Goal: Task Accomplishment & Management: Use online tool/utility

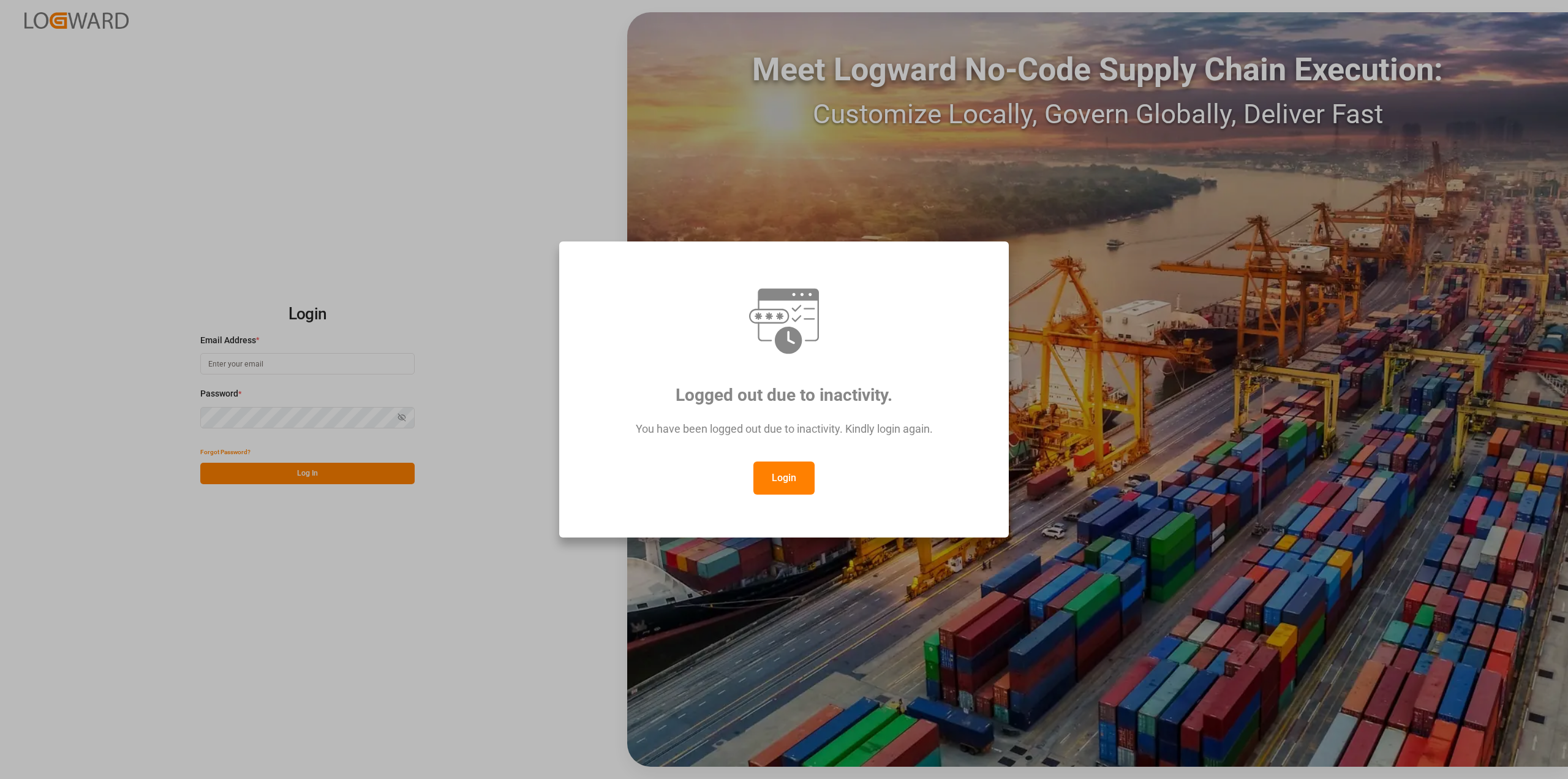
click at [797, 474] on button "Login" at bounding box center [784, 477] width 61 height 33
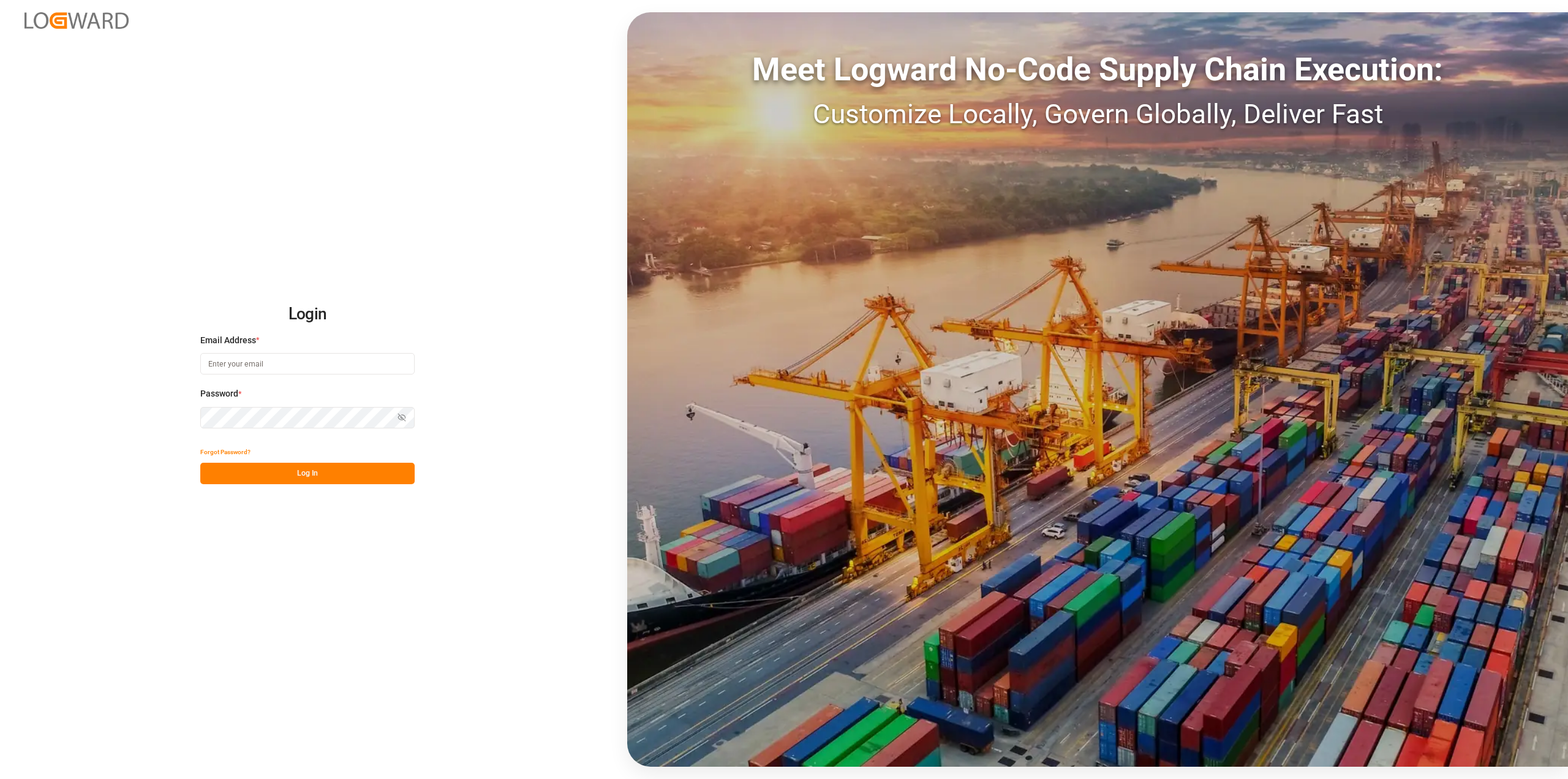
click at [347, 368] on input at bounding box center [308, 364] width 214 height 22
type input "[PERSON_NAME][EMAIL_ADDRESS][PERSON_NAME][DOMAIN_NAME]"
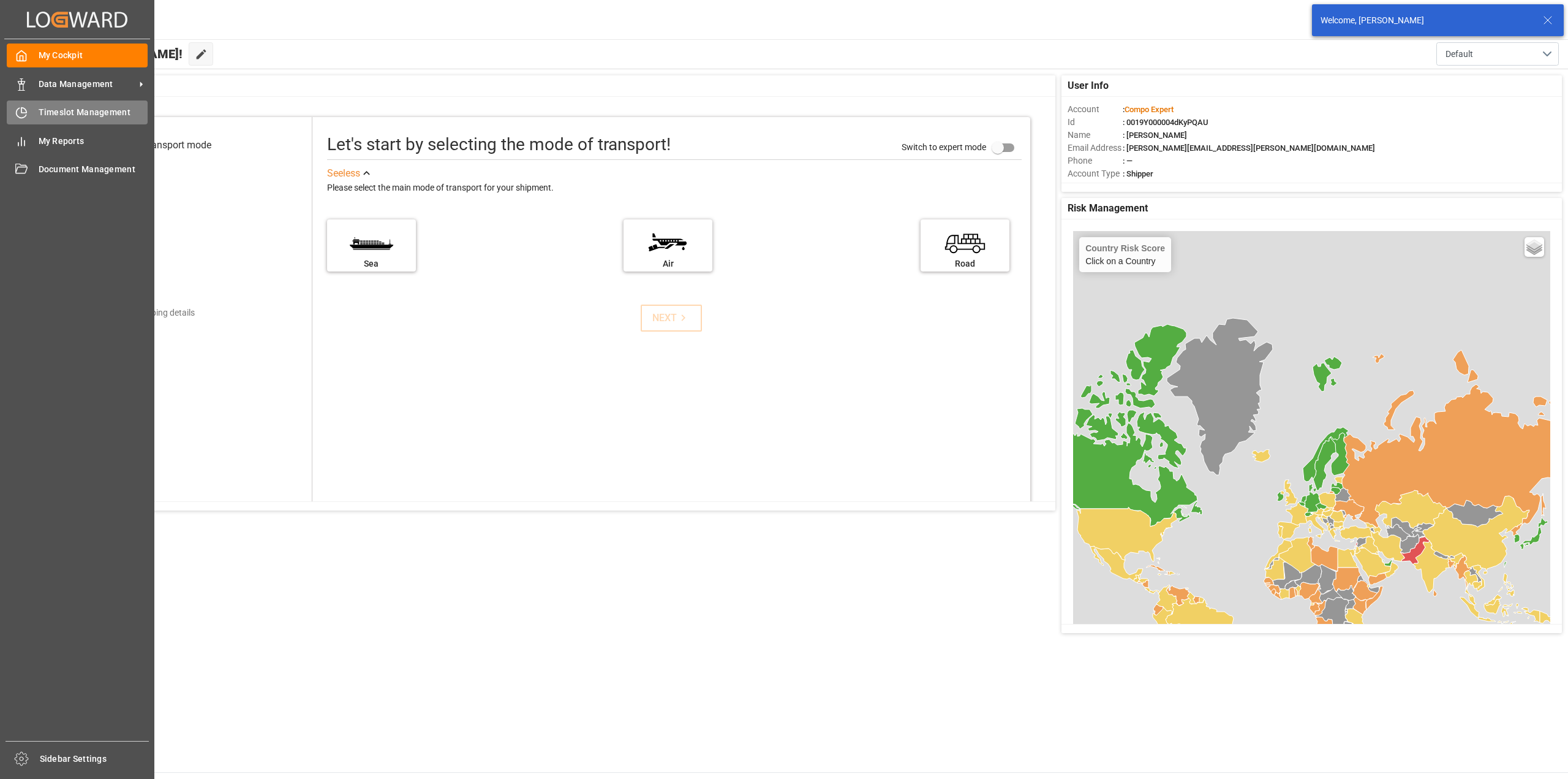
click at [15, 115] on icon at bounding box center [22, 113] width 12 height 12
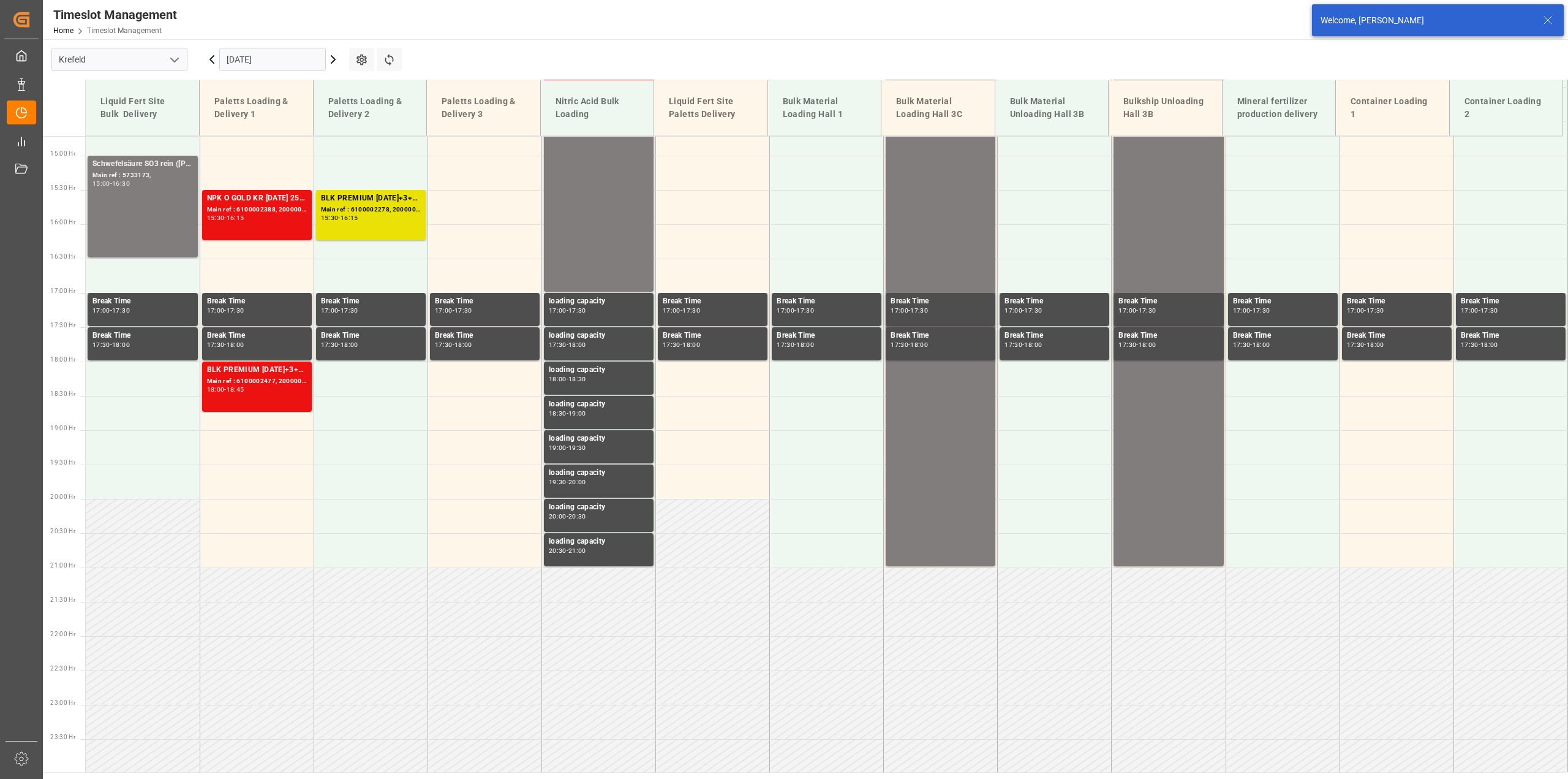
scroll to position [1011, 0]
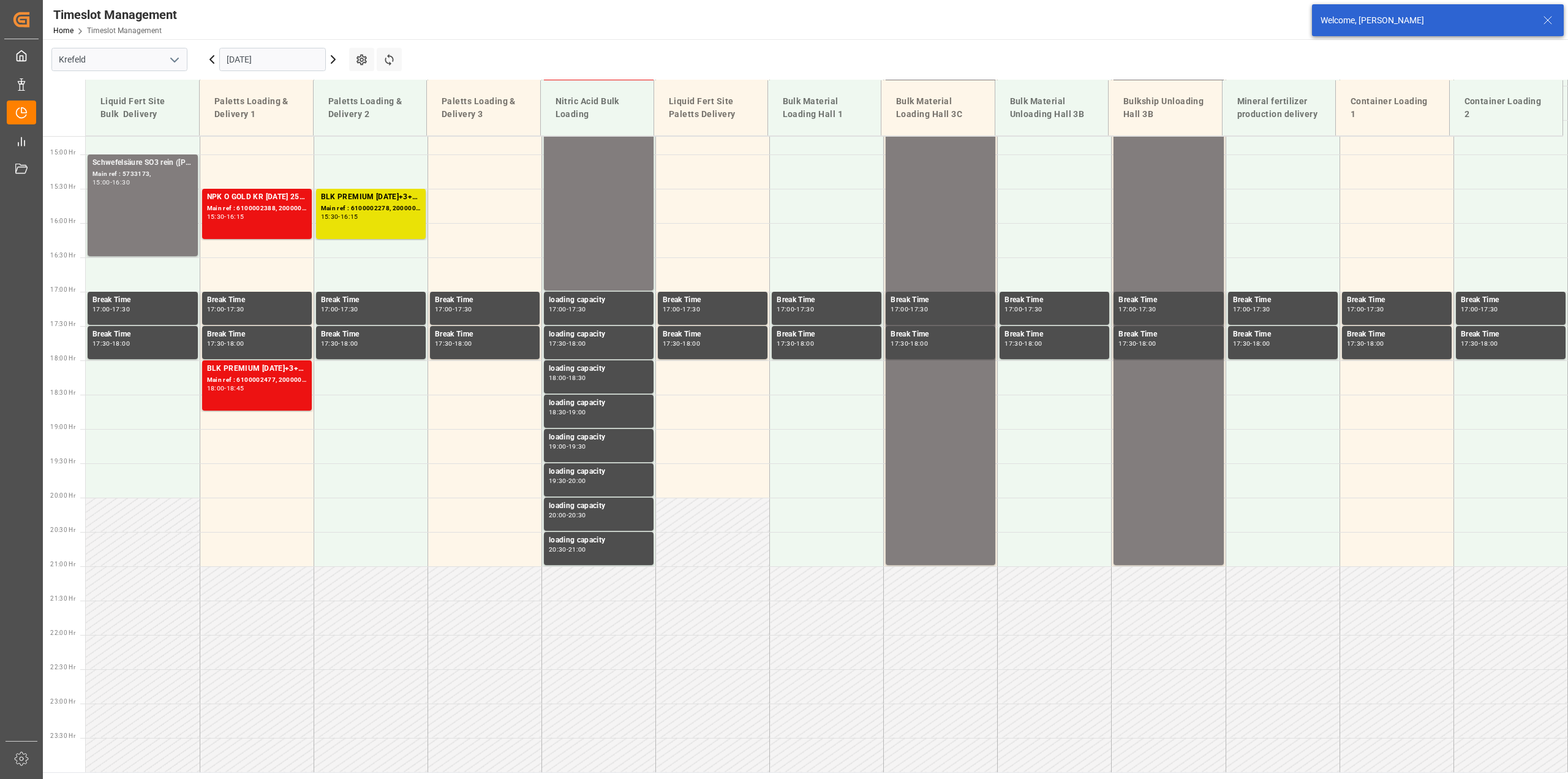
click at [335, 62] on icon at bounding box center [333, 59] width 15 height 15
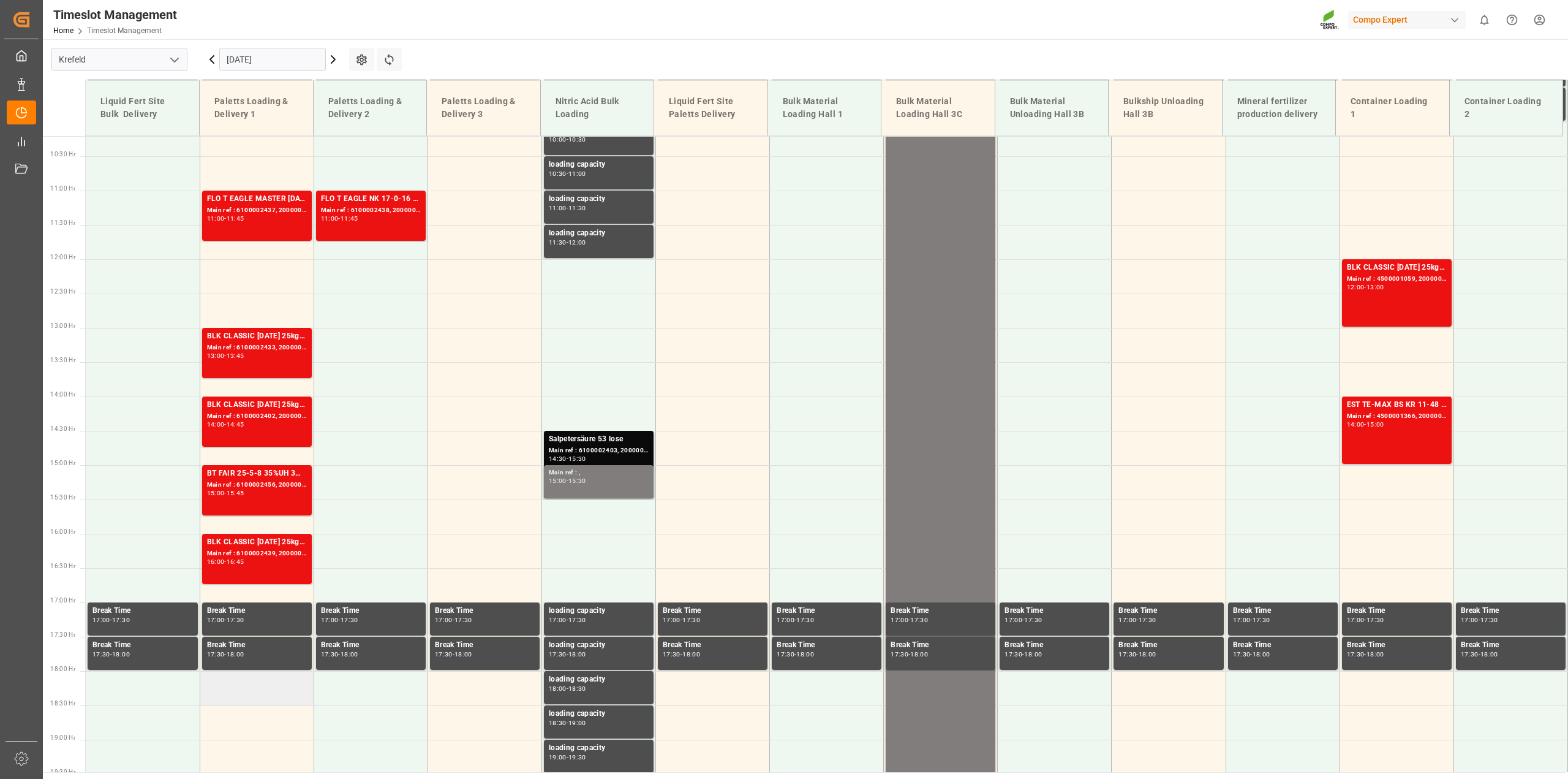
scroll to position [551, 0]
